Goal: Task Accomplishment & Management: Use online tool/utility

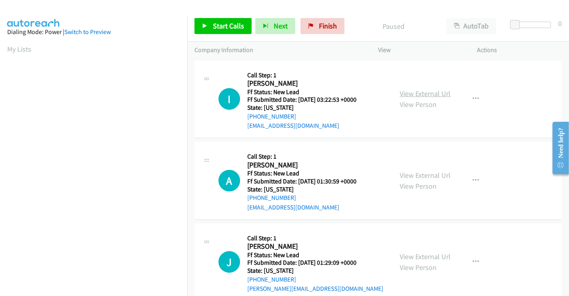
click at [410, 93] on link "View External Url" at bounding box center [425, 93] width 51 height 9
click at [418, 172] on link "View External Url" at bounding box center [425, 174] width 51 height 9
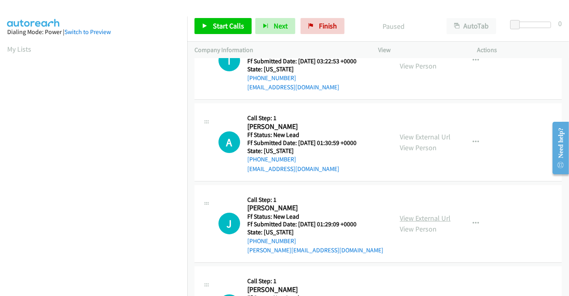
scroll to position [133, 0]
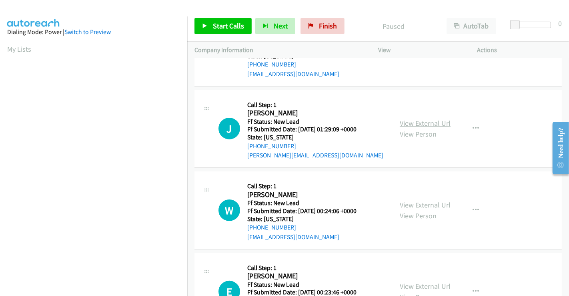
click at [422, 123] on link "View External Url" at bounding box center [425, 122] width 51 height 9
click at [422, 201] on link "View External Url" at bounding box center [425, 204] width 51 height 9
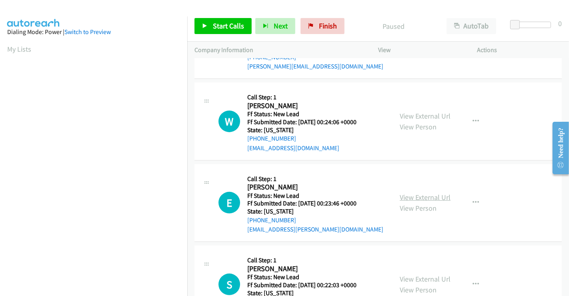
click at [420, 195] on link "View External Url" at bounding box center [425, 197] width 51 height 9
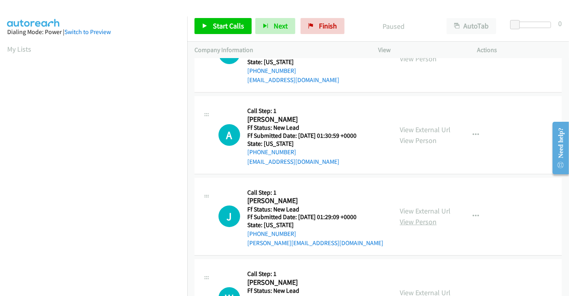
scroll to position [0, 0]
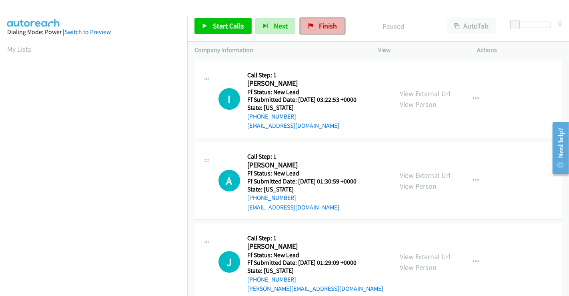
click at [326, 22] on span "Finish" at bounding box center [328, 25] width 18 height 9
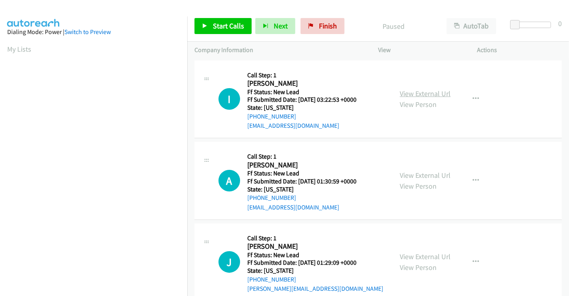
click at [418, 94] on link "View External Url" at bounding box center [425, 93] width 51 height 9
click at [419, 174] on link "View External Url" at bounding box center [425, 174] width 51 height 9
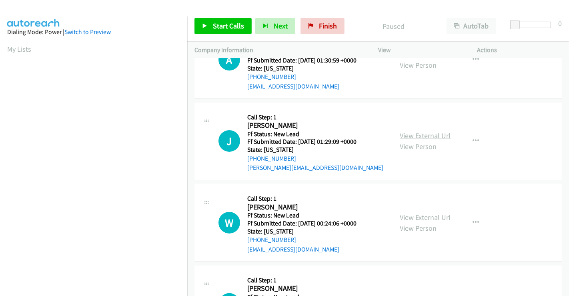
scroll to position [133, 0]
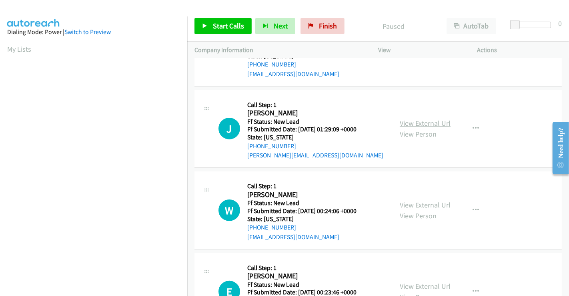
click at [427, 125] on link "View External Url" at bounding box center [425, 122] width 51 height 9
click at [419, 203] on link "View External Url" at bounding box center [425, 204] width 51 height 9
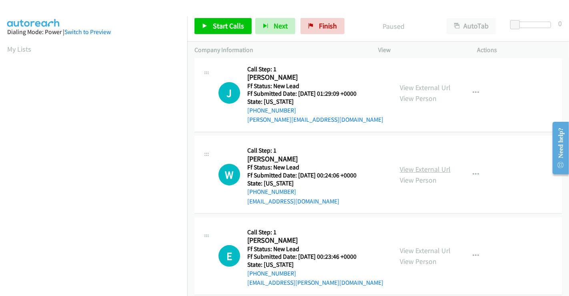
scroll to position [267, 0]
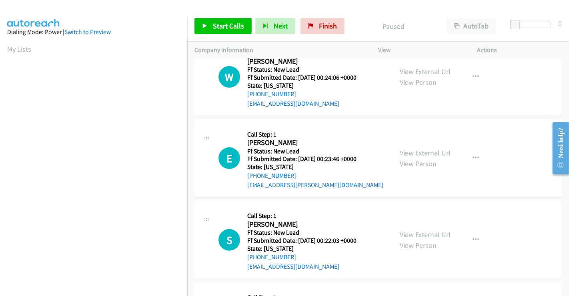
click at [421, 155] on link "View External Url" at bounding box center [425, 152] width 51 height 9
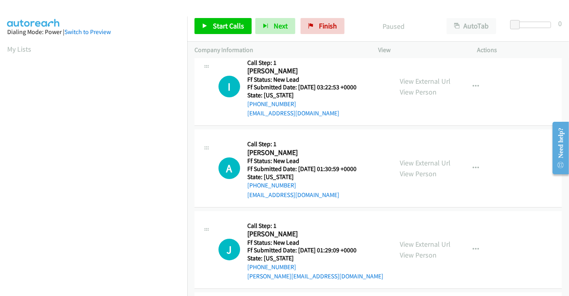
scroll to position [0, 0]
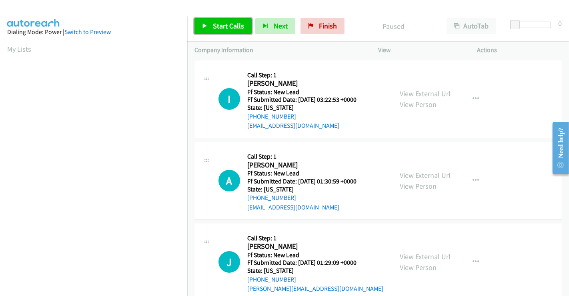
click at [227, 24] on span "Start Calls" at bounding box center [228, 25] width 31 height 9
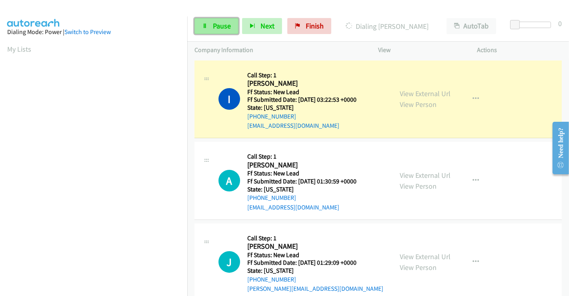
click at [224, 26] on span "Pause" at bounding box center [222, 25] width 18 height 9
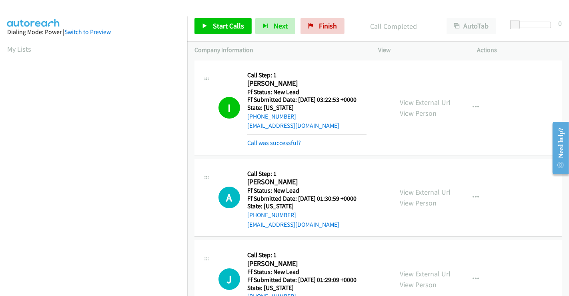
scroll to position [154, 0]
click at [209, 28] on link "Start Calls" at bounding box center [223, 26] width 57 height 16
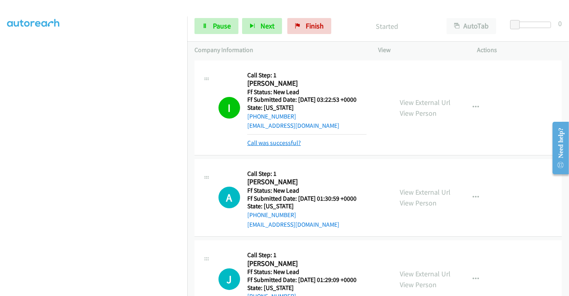
click at [270, 142] on link "Call was successful?" at bounding box center [274, 143] width 54 height 8
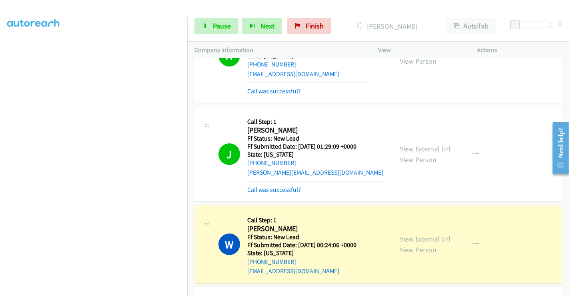
scroll to position [267, 0]
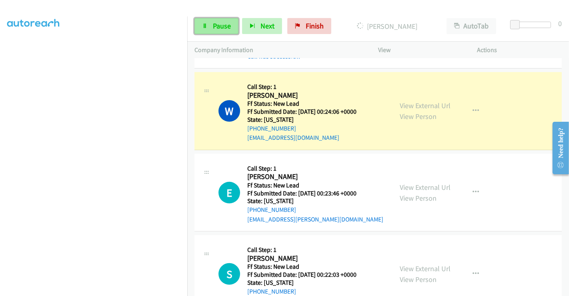
click at [215, 23] on span "Pause" at bounding box center [222, 25] width 18 height 9
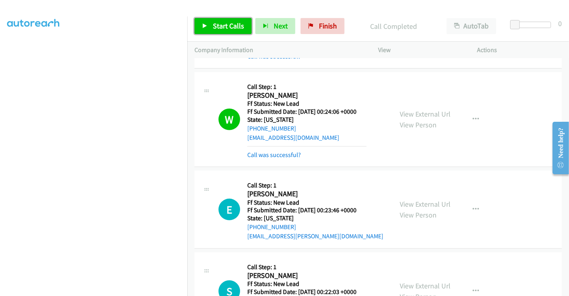
click at [218, 24] on span "Start Calls" at bounding box center [228, 25] width 31 height 9
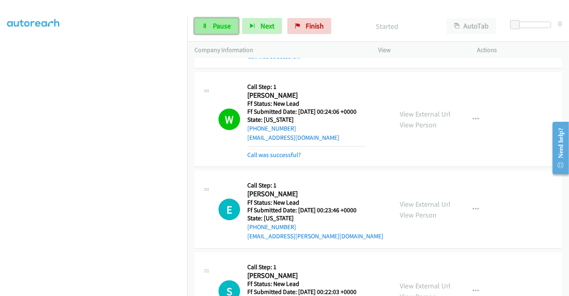
click at [215, 25] on span "Pause" at bounding box center [222, 25] width 18 height 9
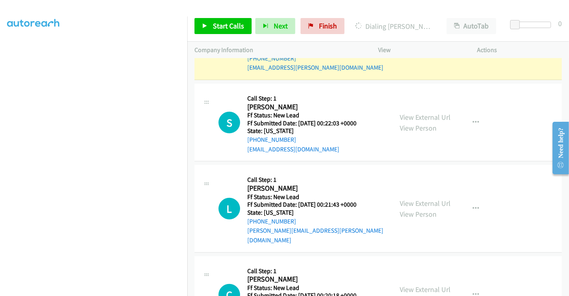
scroll to position [475, 0]
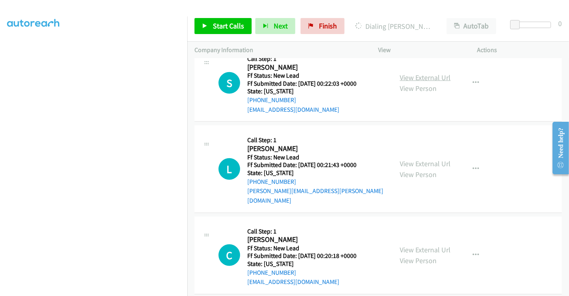
click at [411, 73] on link "View External Url" at bounding box center [425, 77] width 51 height 9
click at [419, 159] on link "View External Url" at bounding box center [425, 163] width 51 height 9
click at [416, 245] on link "View External Url" at bounding box center [425, 249] width 51 height 9
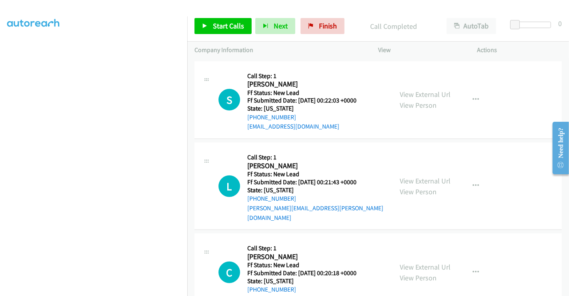
scroll to position [491, 0]
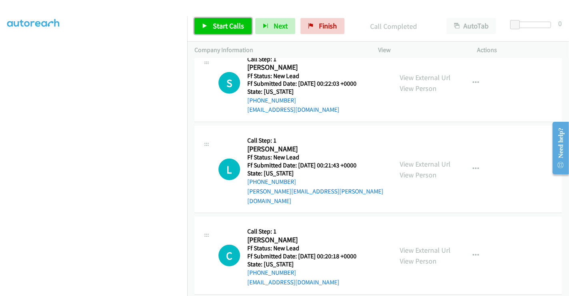
click at [207, 26] on icon at bounding box center [205, 27] width 6 height 6
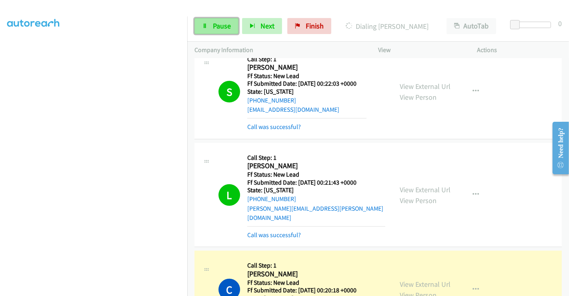
click at [213, 28] on span "Pause" at bounding box center [222, 25] width 18 height 9
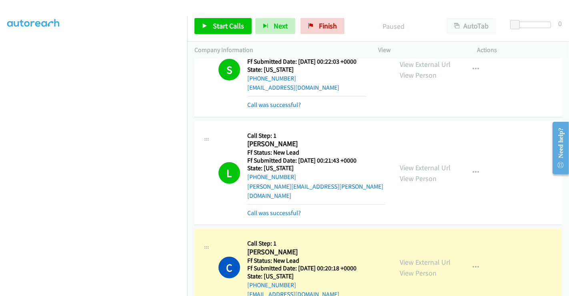
scroll to position [525, 0]
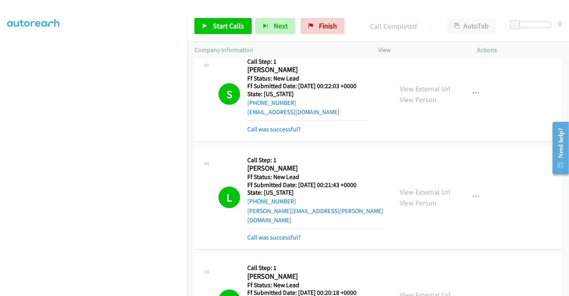
click at [355, 26] on p "Call Completed" at bounding box center [393, 26] width 77 height 11
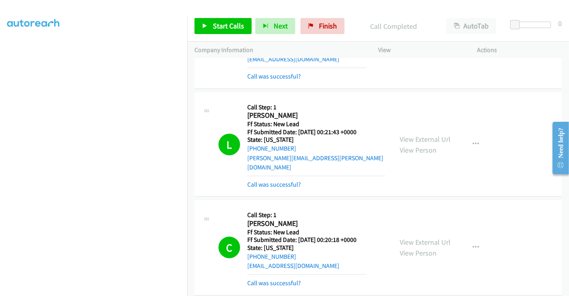
scroll to position [579, 0]
drag, startPoint x: 317, startPoint y: 24, endPoint x: 333, endPoint y: 72, distance: 50.6
click at [319, 23] on span "Finish" at bounding box center [328, 25] width 18 height 9
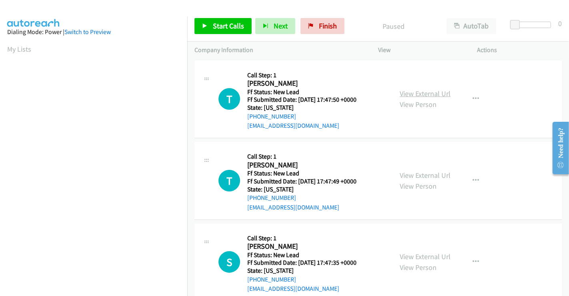
click at [417, 90] on link "View External Url" at bounding box center [425, 93] width 51 height 9
click at [414, 172] on link "View External Url" at bounding box center [425, 174] width 51 height 9
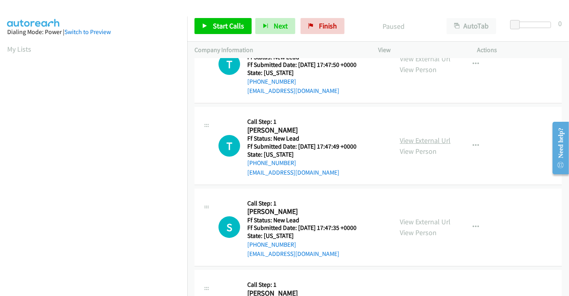
scroll to position [89, 0]
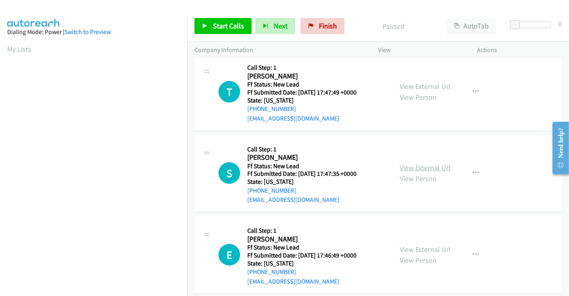
click at [416, 166] on link "View External Url" at bounding box center [425, 167] width 51 height 9
click at [421, 245] on link "View External Url" at bounding box center [425, 249] width 51 height 9
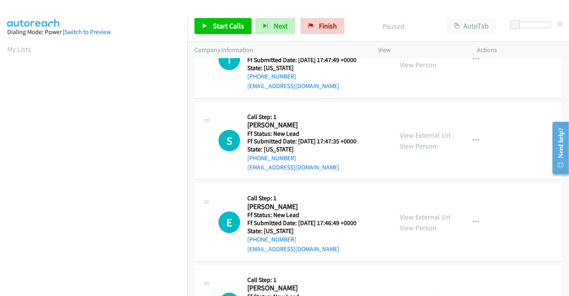
scroll to position [180, 0]
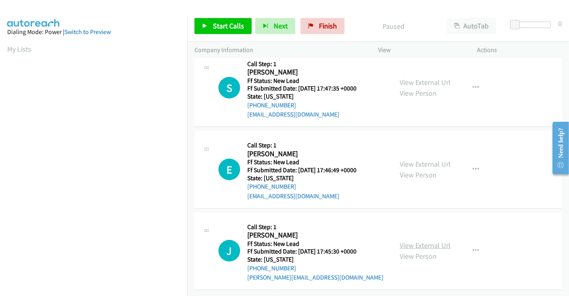
click at [420, 241] on link "View External Url" at bounding box center [425, 245] width 51 height 9
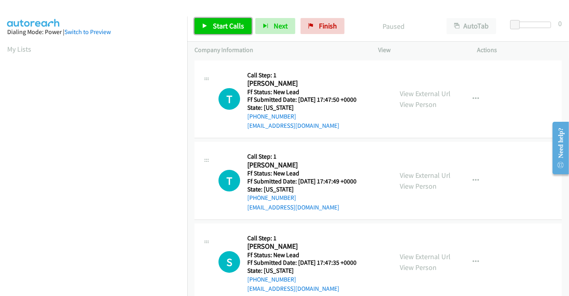
click at [223, 26] on span "Start Calls" at bounding box center [228, 25] width 31 height 9
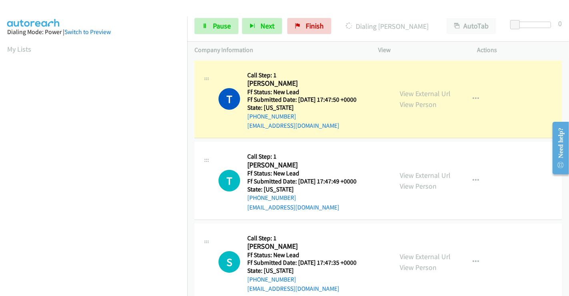
scroll to position [154, 0]
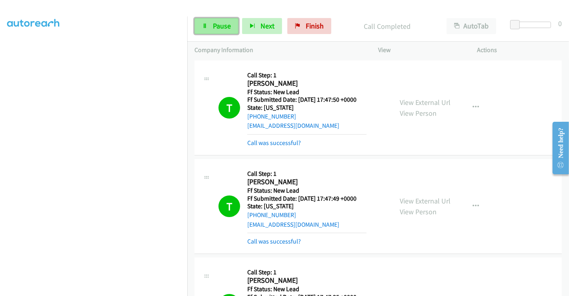
click at [208, 21] on link "Pause" at bounding box center [217, 26] width 44 height 16
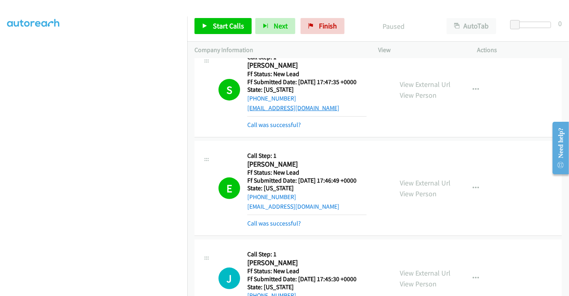
scroll to position [267, 0]
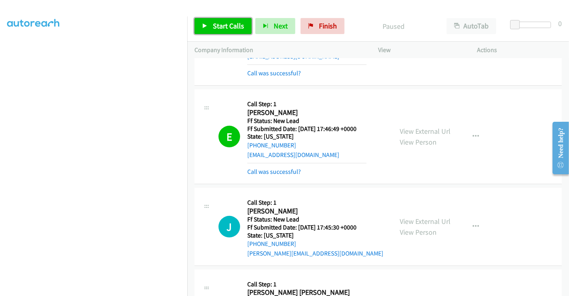
click at [225, 27] on span "Start Calls" at bounding box center [228, 25] width 31 height 9
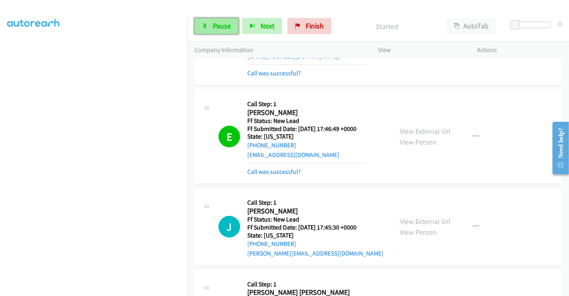
click at [221, 24] on span "Pause" at bounding box center [222, 25] width 18 height 9
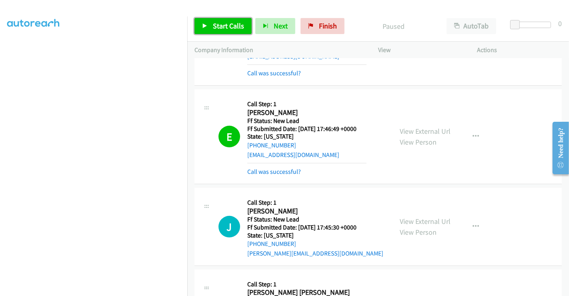
click at [220, 23] on span "Start Calls" at bounding box center [228, 25] width 31 height 9
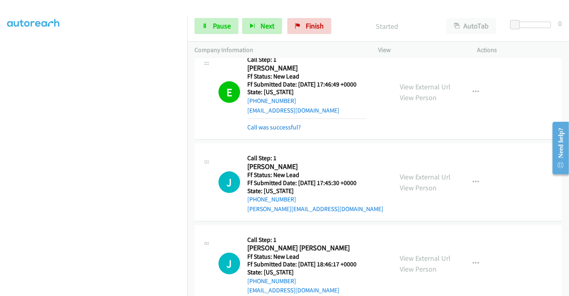
scroll to position [20, 0]
click at [214, 19] on link "Pause" at bounding box center [217, 26] width 44 height 16
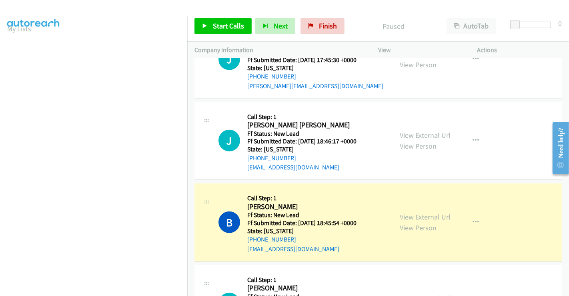
scroll to position [489, 0]
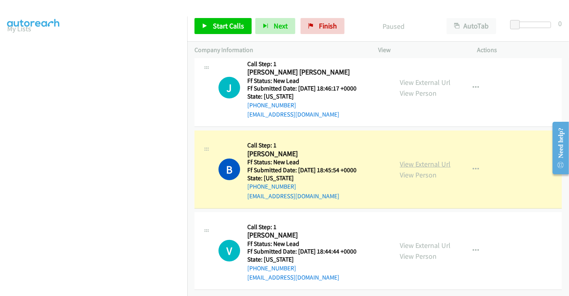
click at [409, 159] on link "View External Url" at bounding box center [425, 163] width 51 height 9
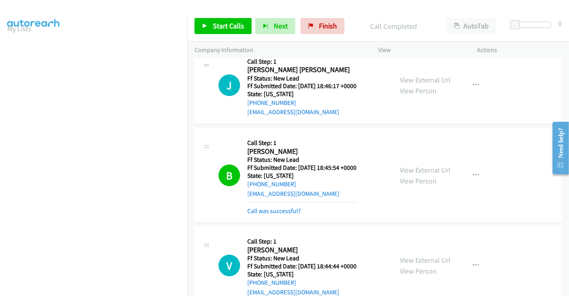
scroll to position [154, 0]
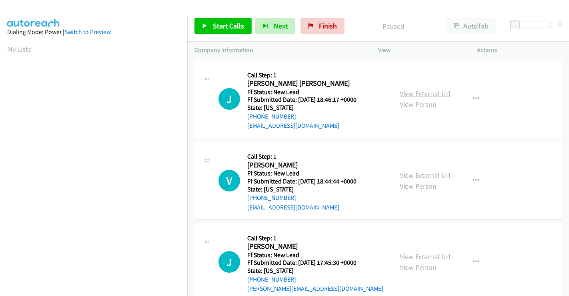
click at [420, 92] on link "View External Url" at bounding box center [425, 93] width 51 height 9
click at [417, 174] on link "View External Url" at bounding box center [425, 174] width 51 height 9
click at [415, 254] on link "View External Url" at bounding box center [425, 256] width 51 height 9
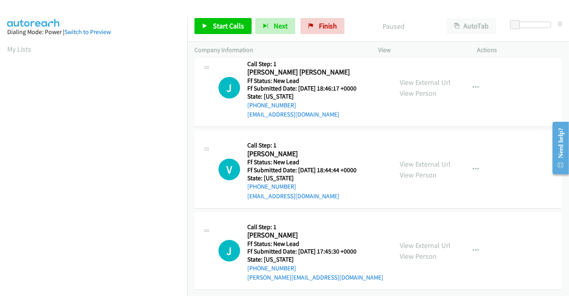
scroll to position [17, 0]
click at [215, 25] on span "Start Calls" at bounding box center [228, 25] width 31 height 9
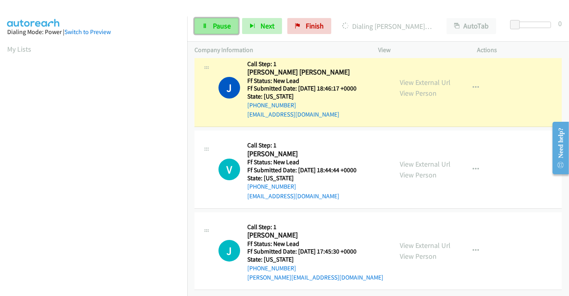
click at [217, 22] on span "Pause" at bounding box center [222, 25] width 18 height 9
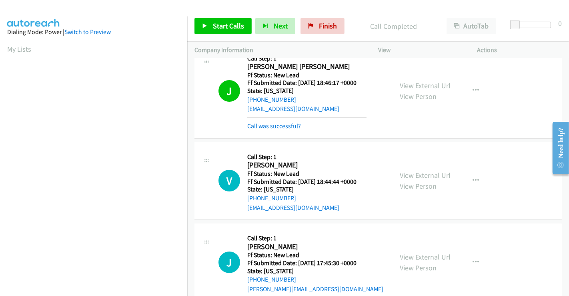
scroll to position [154, 0]
click at [216, 26] on span "Start Calls" at bounding box center [228, 25] width 31 height 9
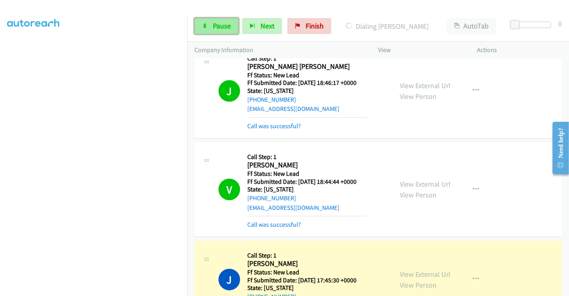
click at [216, 26] on span "Pause" at bounding box center [222, 25] width 18 height 9
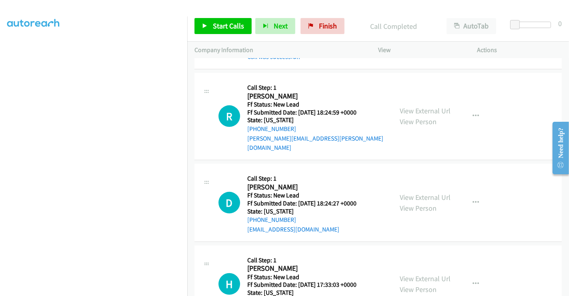
scroll to position [284, 0]
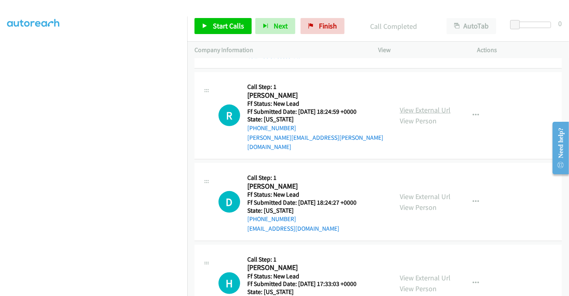
click at [417, 105] on link "View External Url" at bounding box center [425, 109] width 51 height 9
click at [422, 192] on link "View External Url" at bounding box center [425, 196] width 51 height 9
click at [431, 273] on link "View External Url" at bounding box center [425, 277] width 51 height 9
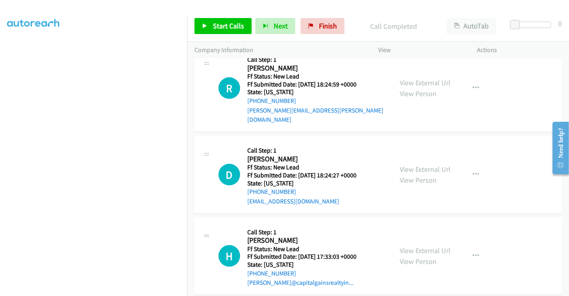
scroll to position [312, 0]
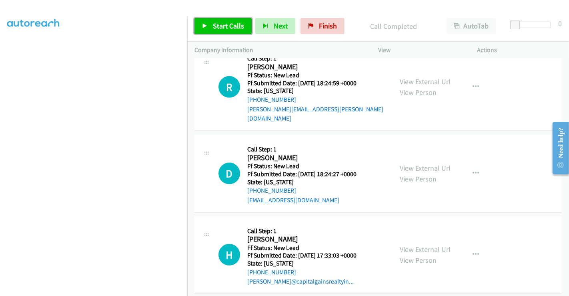
click at [222, 32] on link "Start Calls" at bounding box center [223, 26] width 57 height 16
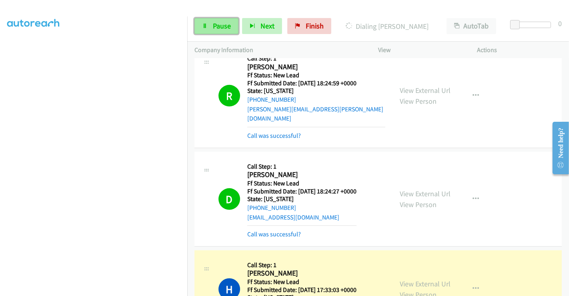
click at [210, 28] on link "Pause" at bounding box center [217, 26] width 44 height 16
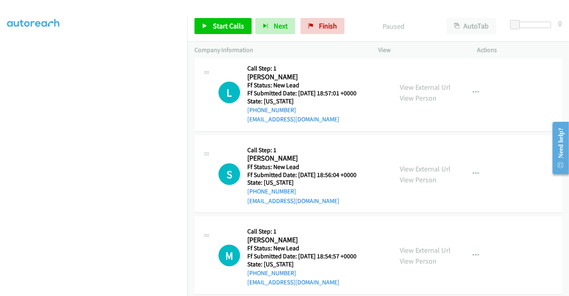
scroll to position [607, 0]
click at [414, 83] on link "View External Url" at bounding box center [425, 87] width 51 height 9
click at [416, 164] on link "View External Url" at bounding box center [425, 168] width 51 height 9
click at [421, 246] on link "View External Url" at bounding box center [425, 250] width 51 height 9
click at [209, 26] on link "Start Calls" at bounding box center [223, 26] width 57 height 16
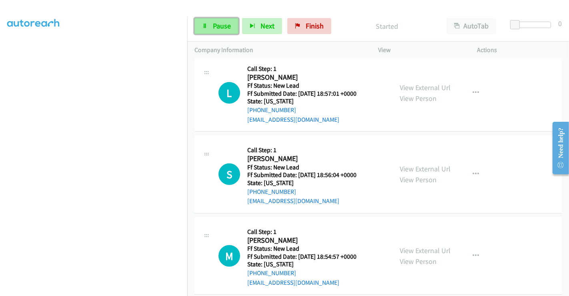
click at [212, 20] on link "Pause" at bounding box center [217, 26] width 44 height 16
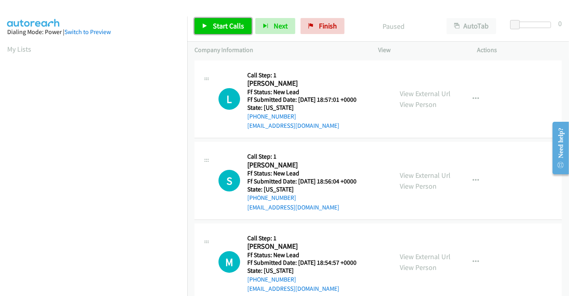
click at [221, 23] on span "Start Calls" at bounding box center [228, 25] width 31 height 9
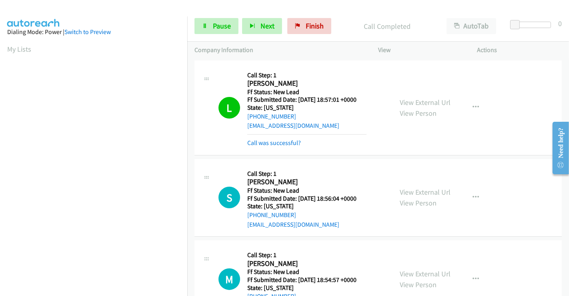
scroll to position [154, 0]
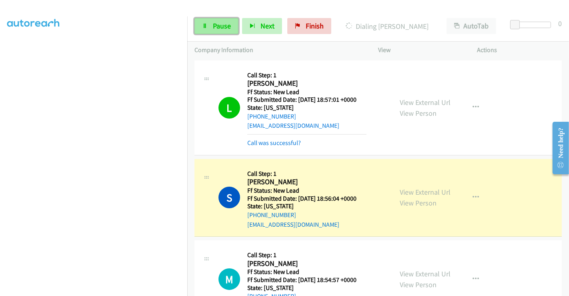
click at [213, 26] on span "Pause" at bounding box center [222, 25] width 18 height 9
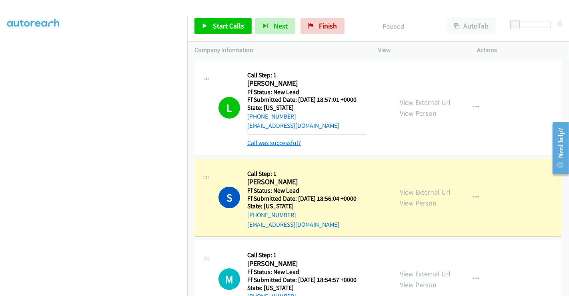
click at [276, 142] on link "Call was successful?" at bounding box center [274, 143] width 54 height 8
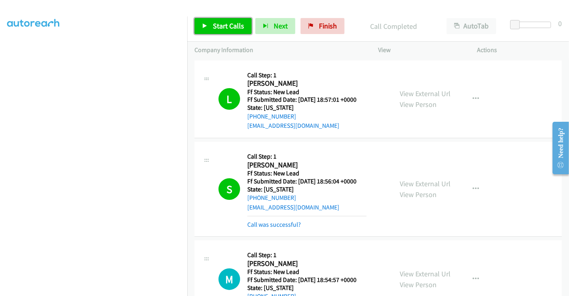
click at [221, 27] on span "Start Calls" at bounding box center [228, 25] width 31 height 9
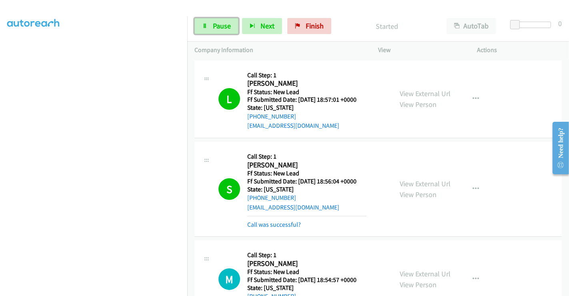
click at [217, 24] on span "Pause" at bounding box center [222, 25] width 18 height 9
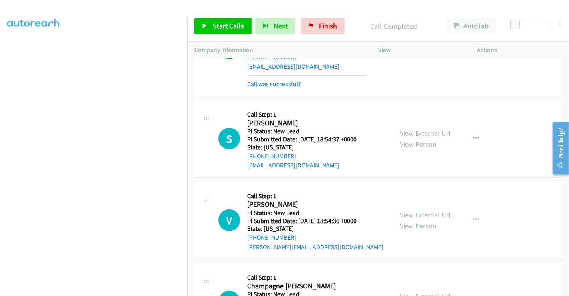
scroll to position [199, 0]
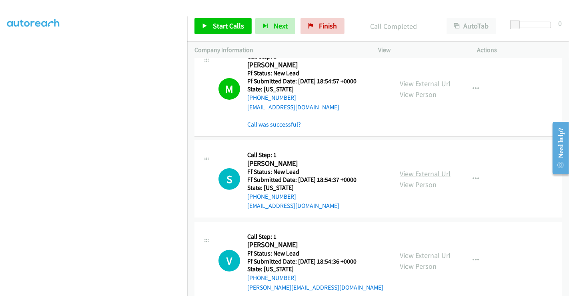
click at [404, 171] on link "View External Url" at bounding box center [425, 173] width 51 height 9
click at [434, 252] on link "View External Url" at bounding box center [425, 255] width 51 height 9
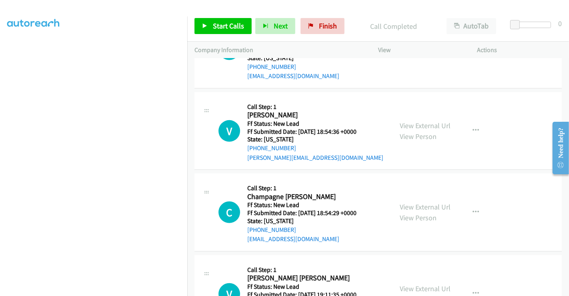
scroll to position [332, 0]
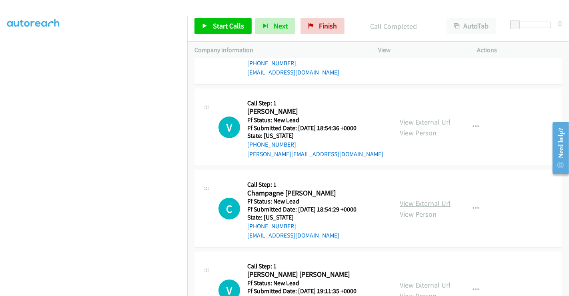
click at [417, 199] on link "View External Url" at bounding box center [425, 203] width 51 height 9
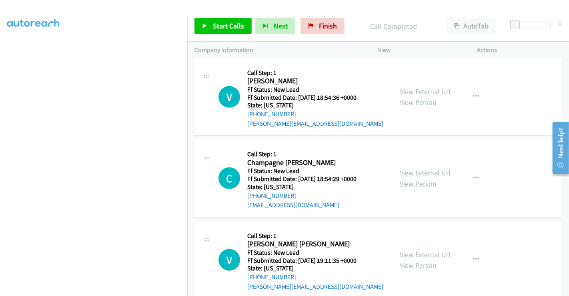
scroll to position [376, 0]
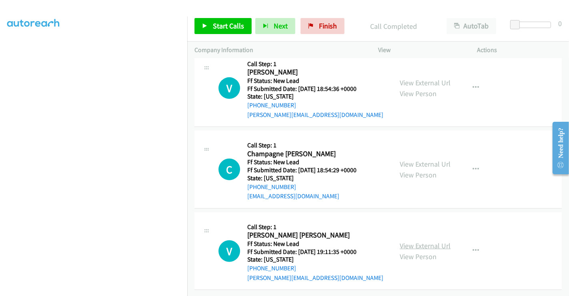
click at [423, 241] on link "View External Url" at bounding box center [425, 245] width 51 height 9
click at [230, 28] on span "Start Calls" at bounding box center [228, 25] width 31 height 9
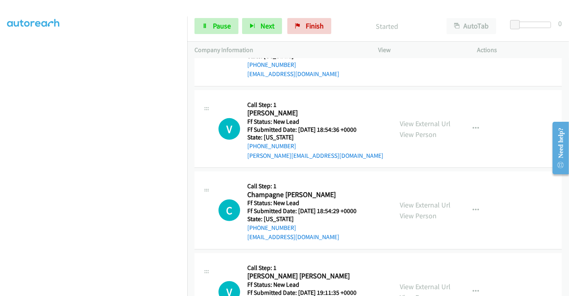
scroll to position [243, 0]
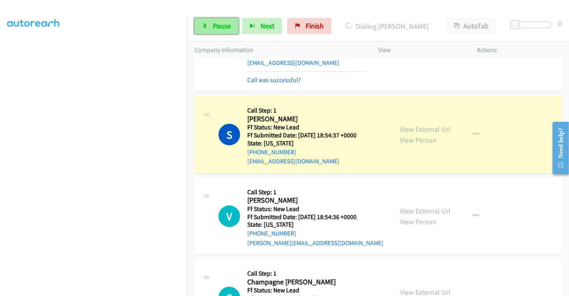
click at [207, 26] on icon at bounding box center [205, 27] width 6 height 6
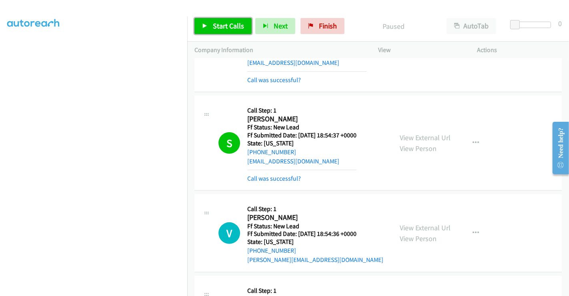
click at [223, 24] on span "Start Calls" at bounding box center [228, 25] width 31 height 9
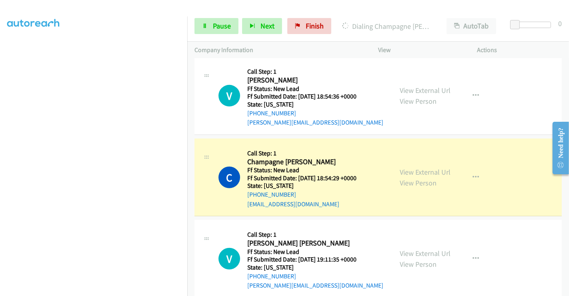
scroll to position [393, 0]
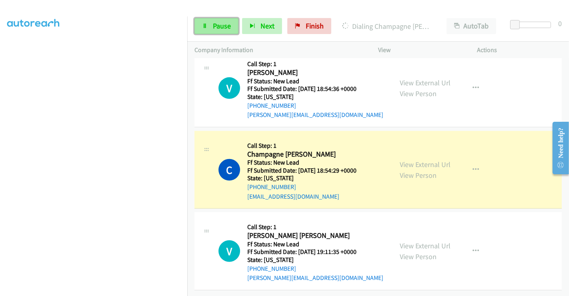
click at [221, 24] on span "Pause" at bounding box center [222, 25] width 18 height 9
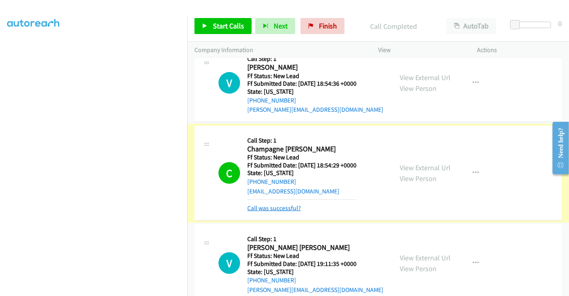
click at [286, 207] on link "Call was successful?" at bounding box center [274, 208] width 54 height 8
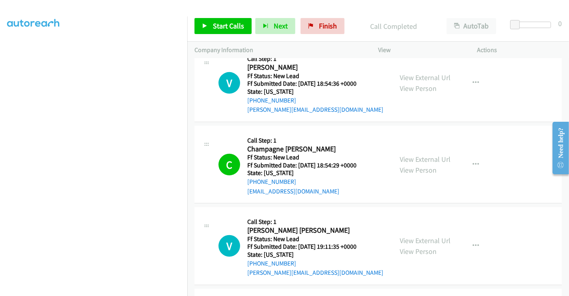
scroll to position [366, 0]
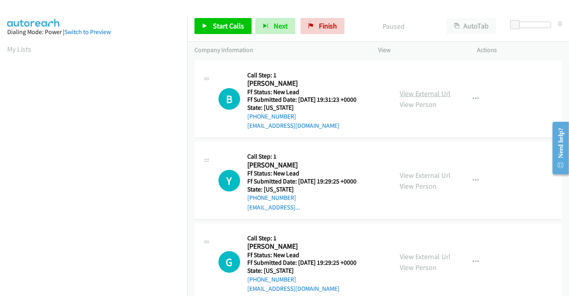
click at [408, 90] on link "View External Url" at bounding box center [425, 93] width 51 height 9
click at [424, 174] on link "View External Url" at bounding box center [425, 174] width 51 height 9
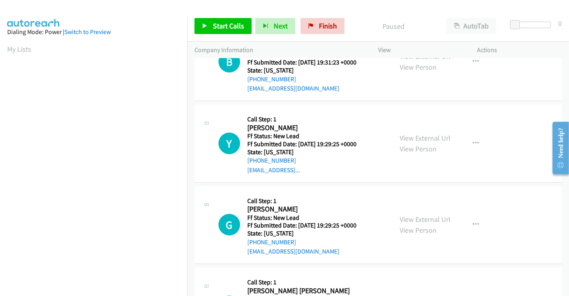
scroll to position [89, 0]
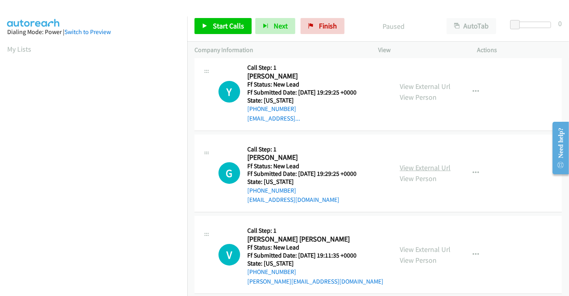
click at [421, 165] on link "View External Url" at bounding box center [425, 167] width 51 height 9
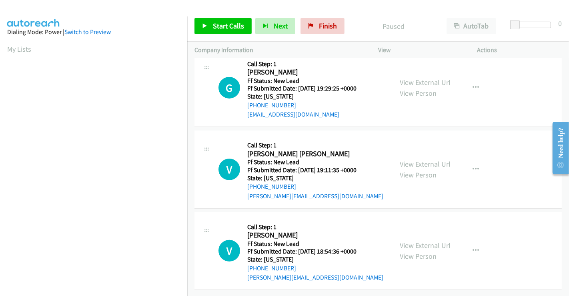
scroll to position [180, 0]
click at [421, 159] on link "View External Url" at bounding box center [425, 163] width 51 height 9
click at [207, 28] on link "Start Calls" at bounding box center [223, 26] width 57 height 16
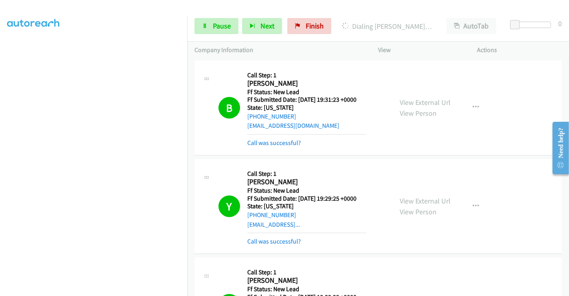
scroll to position [222, 0]
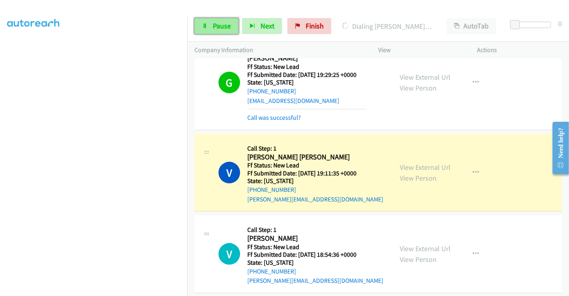
click at [211, 26] on link "Pause" at bounding box center [217, 26] width 44 height 16
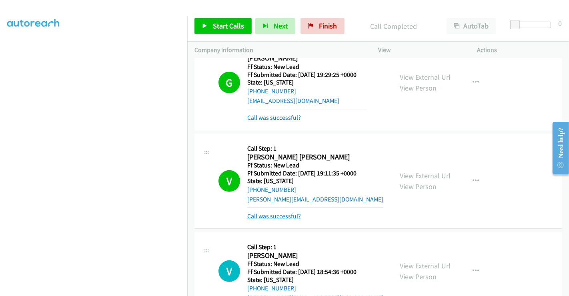
click at [289, 215] on link "Call was successful?" at bounding box center [274, 216] width 54 height 8
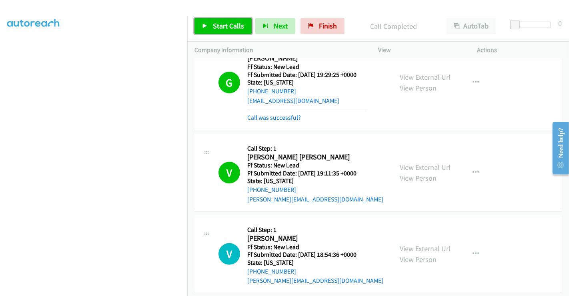
click at [216, 27] on span "Start Calls" at bounding box center [228, 25] width 31 height 9
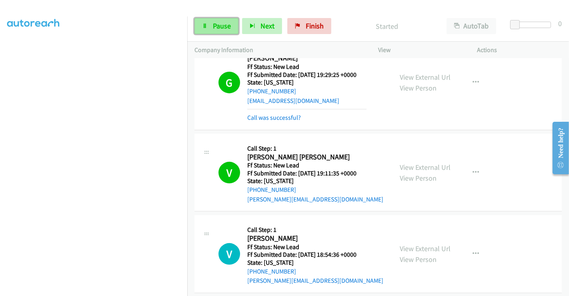
click at [213, 26] on span "Pause" at bounding box center [222, 25] width 18 height 9
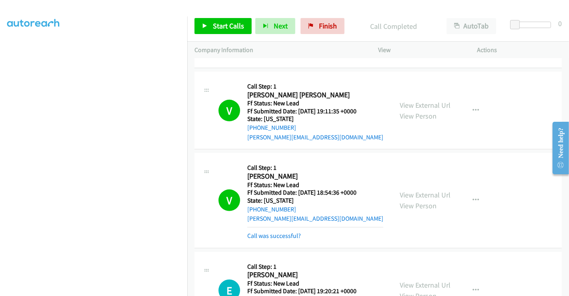
scroll to position [355, 0]
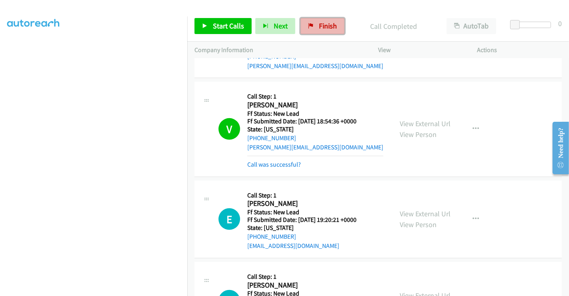
click at [319, 28] on span "Finish" at bounding box center [328, 25] width 18 height 9
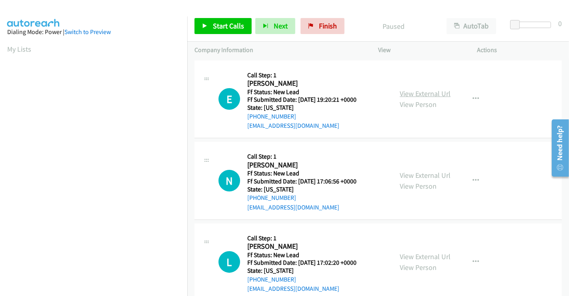
click at [415, 90] on link "View External Url" at bounding box center [425, 93] width 51 height 9
click at [420, 171] on link "View External Url" at bounding box center [425, 174] width 51 height 9
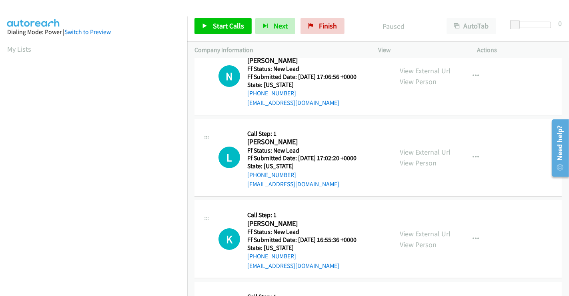
scroll to position [133, 0]
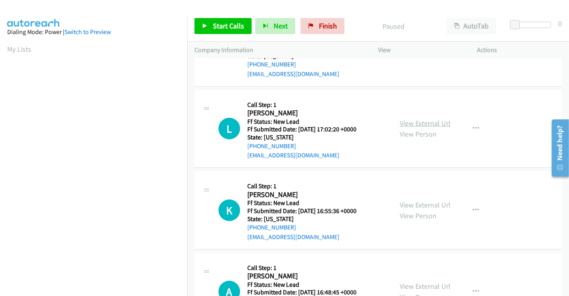
click at [417, 122] on link "View External Url" at bounding box center [425, 122] width 51 height 9
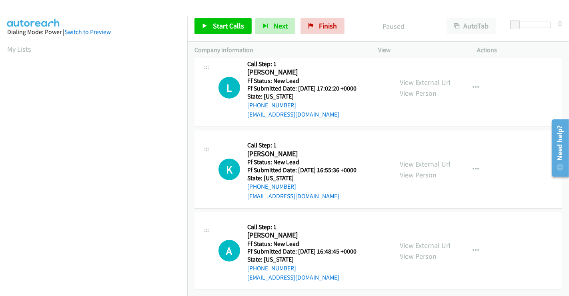
scroll to position [180, 0]
click at [415, 159] on link "View External Url" at bounding box center [425, 163] width 51 height 9
click at [422, 241] on link "View External Url" at bounding box center [425, 245] width 51 height 9
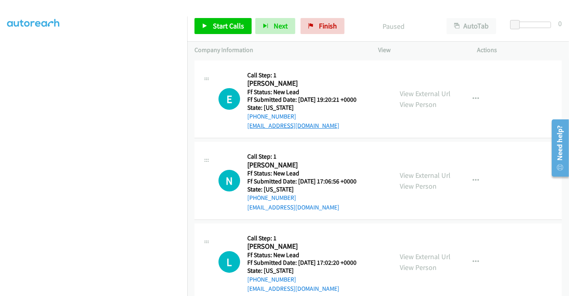
scroll to position [0, 0]
click at [217, 29] on span "Start Calls" at bounding box center [228, 25] width 31 height 9
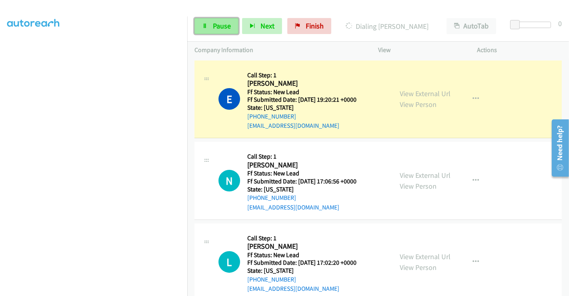
click at [217, 24] on span "Pause" at bounding box center [222, 25] width 18 height 9
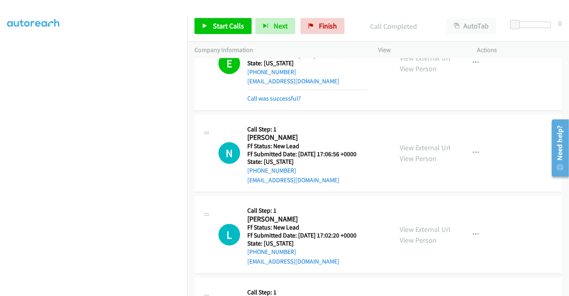
scroll to position [89, 0]
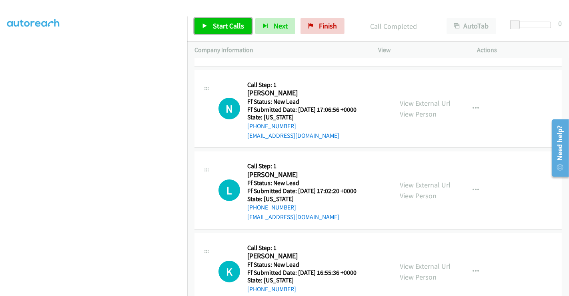
click at [224, 24] on span "Start Calls" at bounding box center [228, 25] width 31 height 9
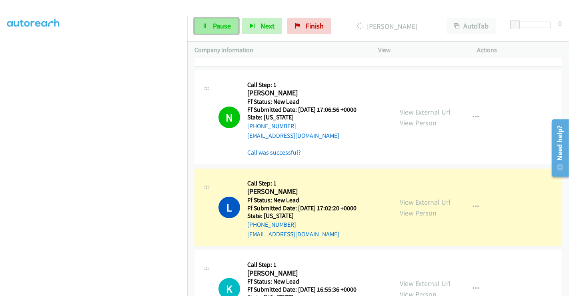
click at [219, 28] on span "Pause" at bounding box center [222, 25] width 18 height 9
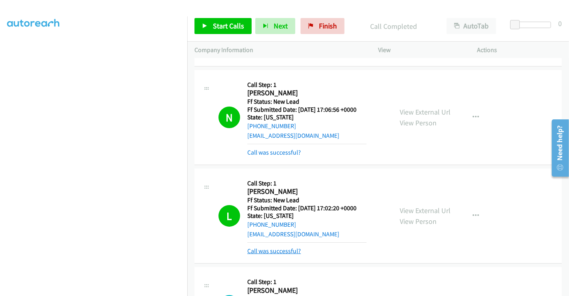
click at [291, 249] on link "Call was successful?" at bounding box center [274, 251] width 54 height 8
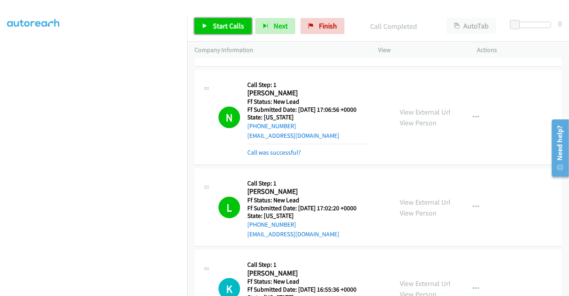
click at [231, 29] on span "Start Calls" at bounding box center [228, 25] width 31 height 9
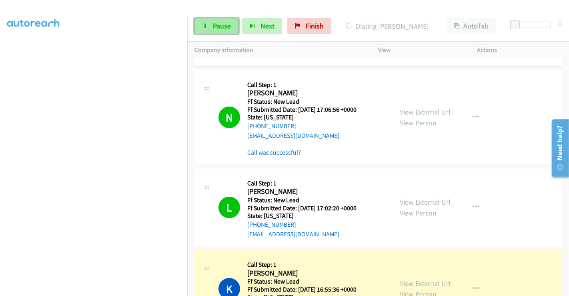
click at [222, 26] on span "Pause" at bounding box center [222, 25] width 18 height 9
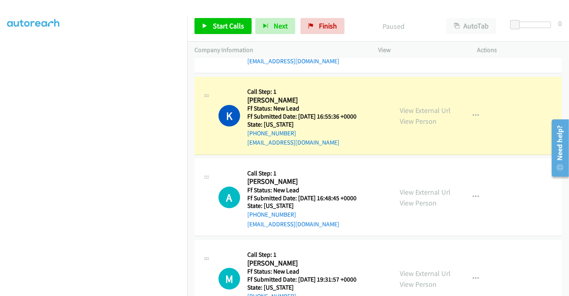
scroll to position [267, 0]
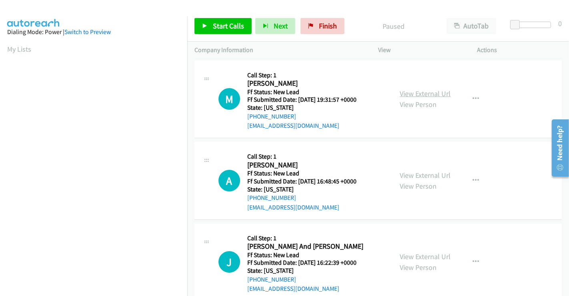
click at [407, 92] on link "View External Url" at bounding box center [425, 93] width 51 height 9
click at [238, 23] on span "Start Calls" at bounding box center [228, 25] width 31 height 9
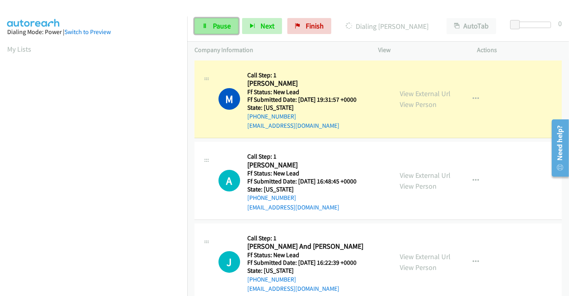
click at [219, 27] on span "Pause" at bounding box center [222, 25] width 18 height 9
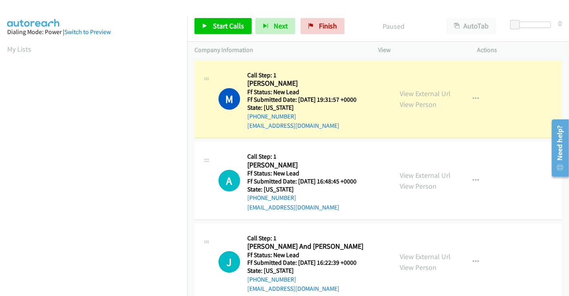
scroll to position [154, 0]
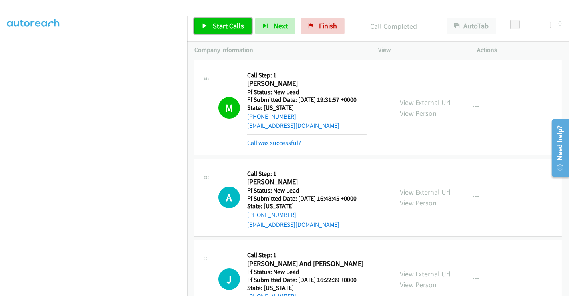
click at [225, 26] on span "Start Calls" at bounding box center [228, 25] width 31 height 9
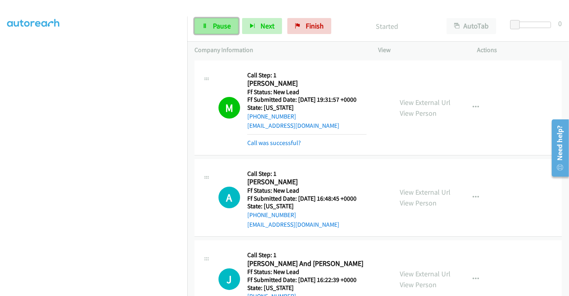
click at [213, 26] on span "Pause" at bounding box center [222, 25] width 18 height 9
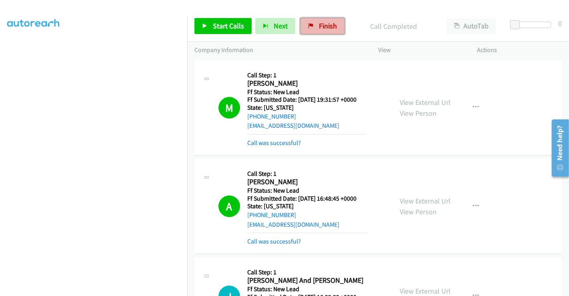
click at [318, 31] on link "Finish" at bounding box center [323, 26] width 44 height 16
